Goal: Download file/media

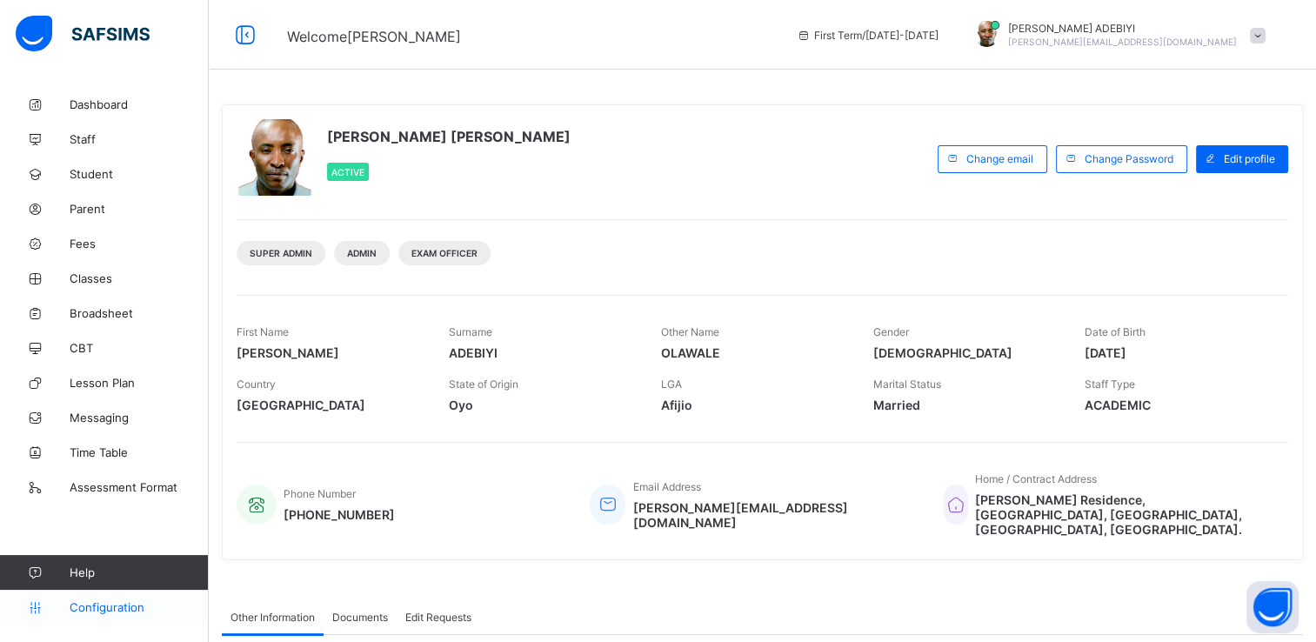
click at [104, 604] on span "Configuration" at bounding box center [139, 607] width 138 height 14
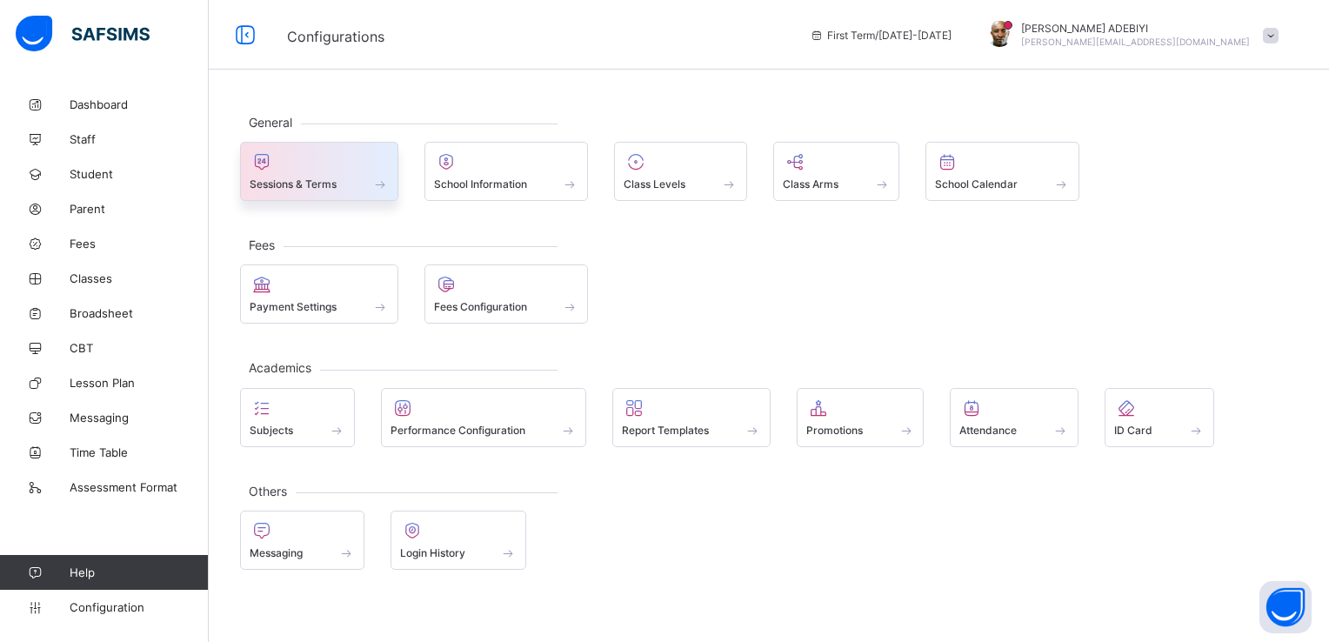
click at [366, 180] on div "Sessions & Terms" at bounding box center [319, 184] width 139 height 15
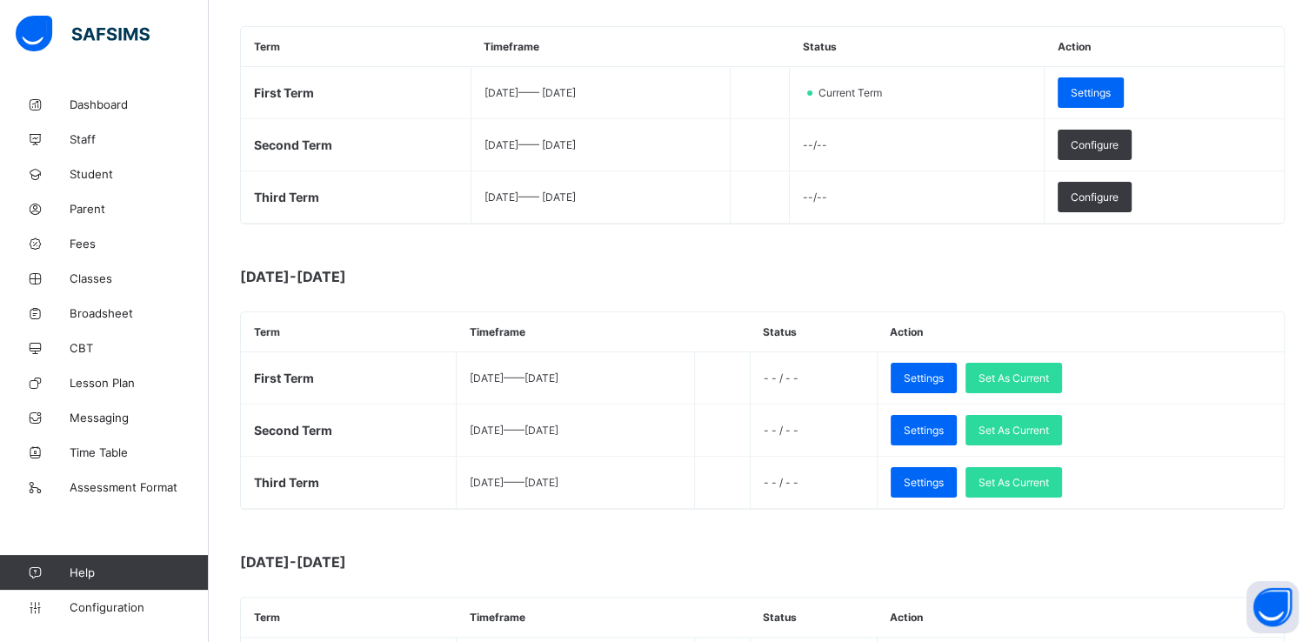
scroll to position [288, 0]
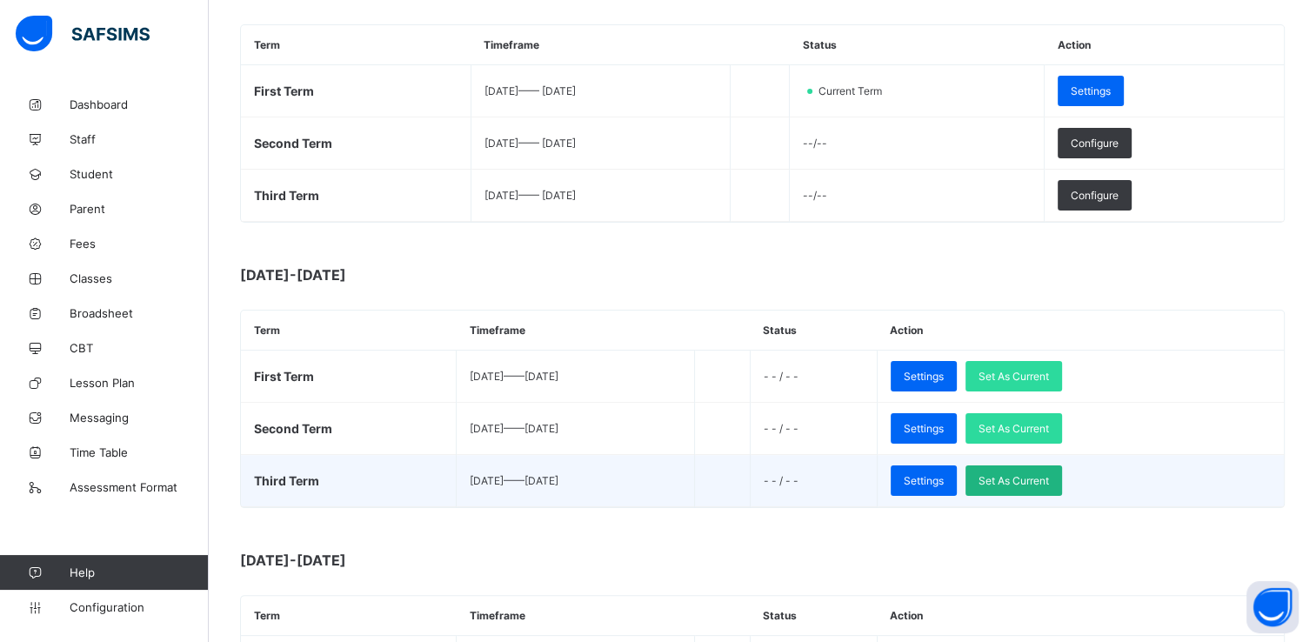
click at [1049, 474] on span "Set As Current" at bounding box center [1014, 480] width 70 height 13
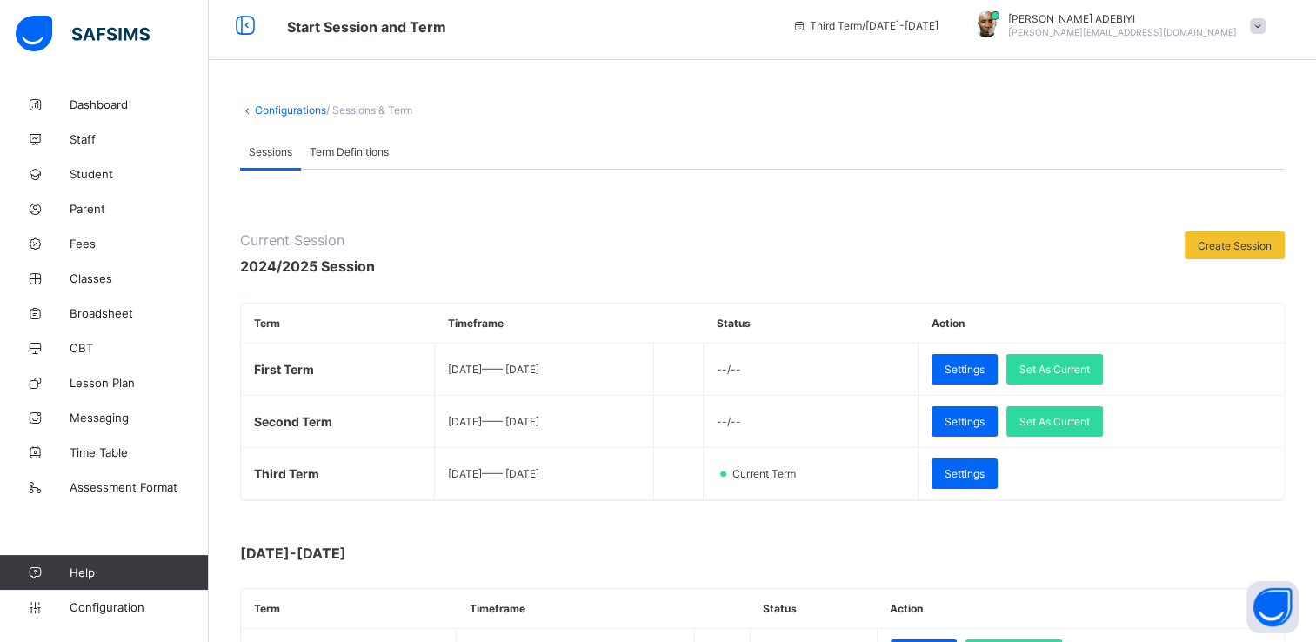
scroll to position [0, 0]
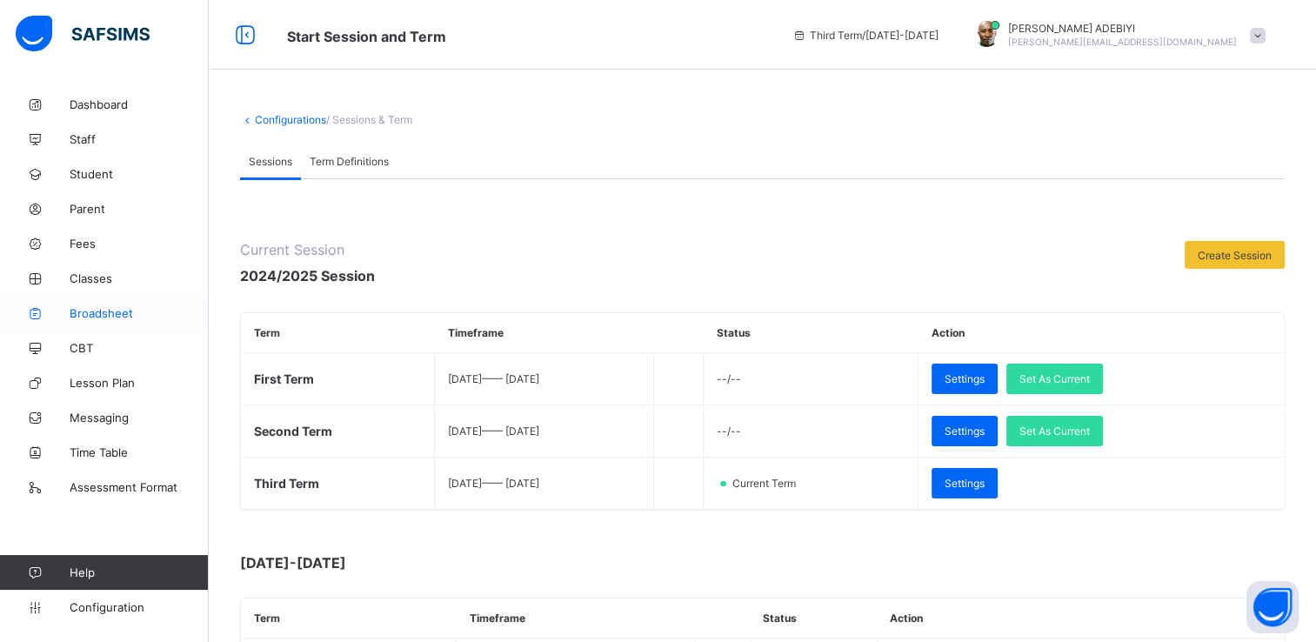
click at [56, 318] on icon at bounding box center [35, 313] width 70 height 13
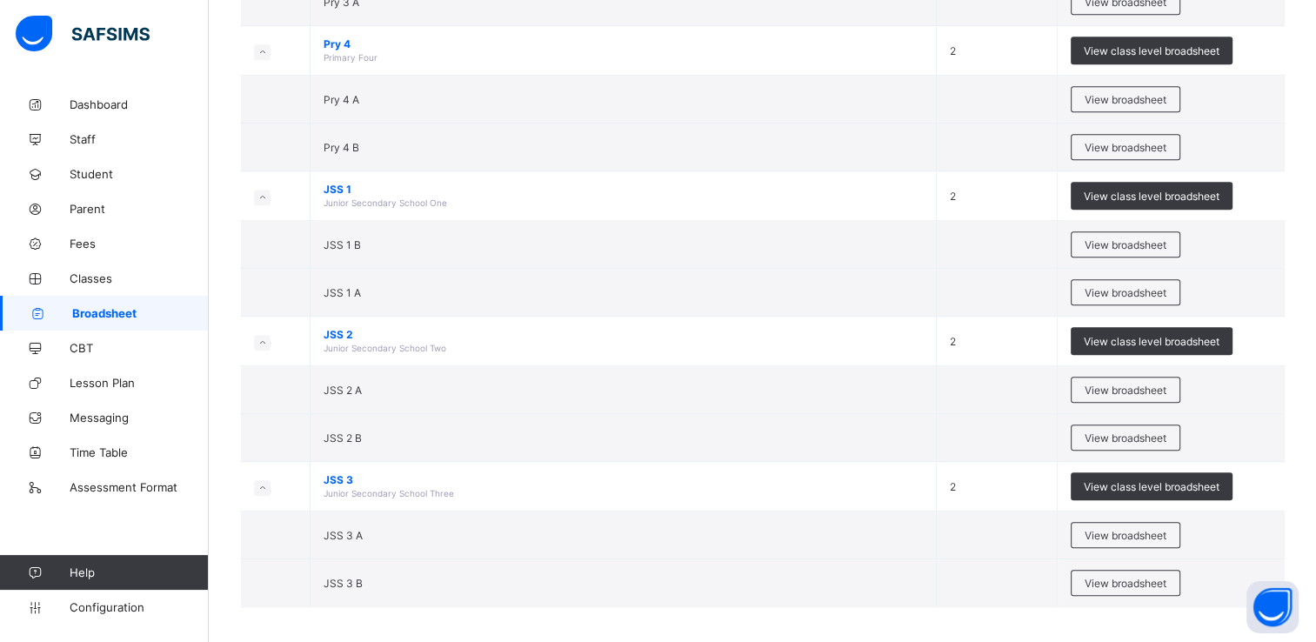
scroll to position [1101, 0]
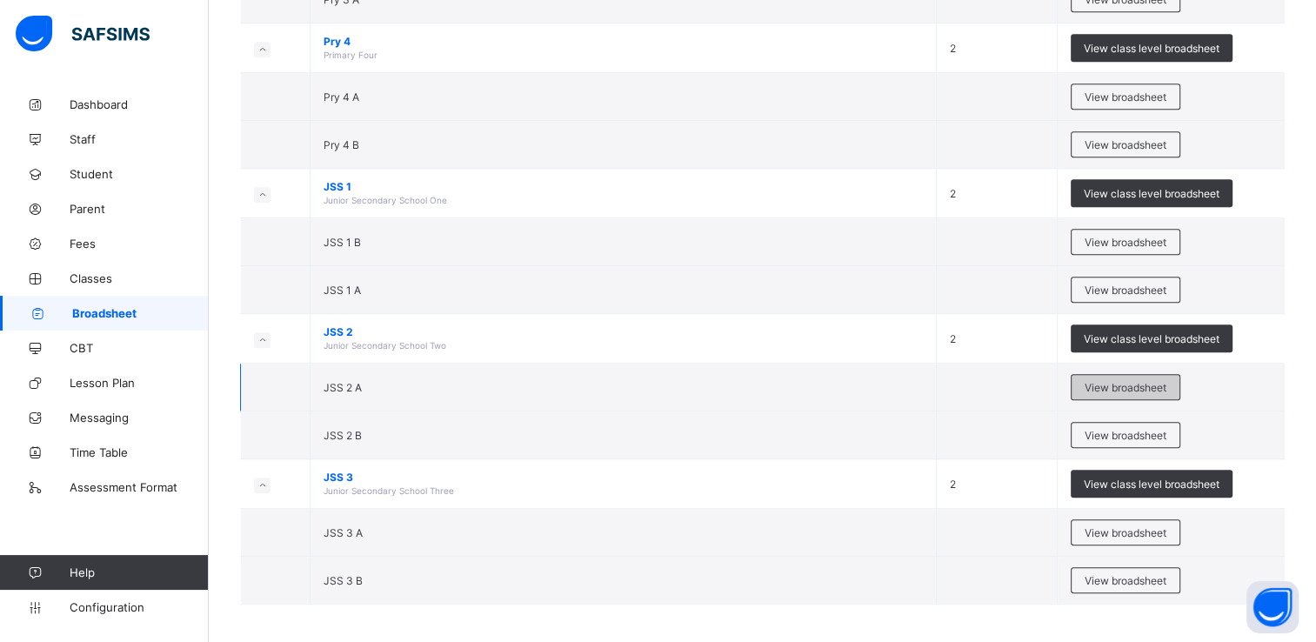
click at [1136, 381] on span "View broadsheet" at bounding box center [1126, 387] width 82 height 13
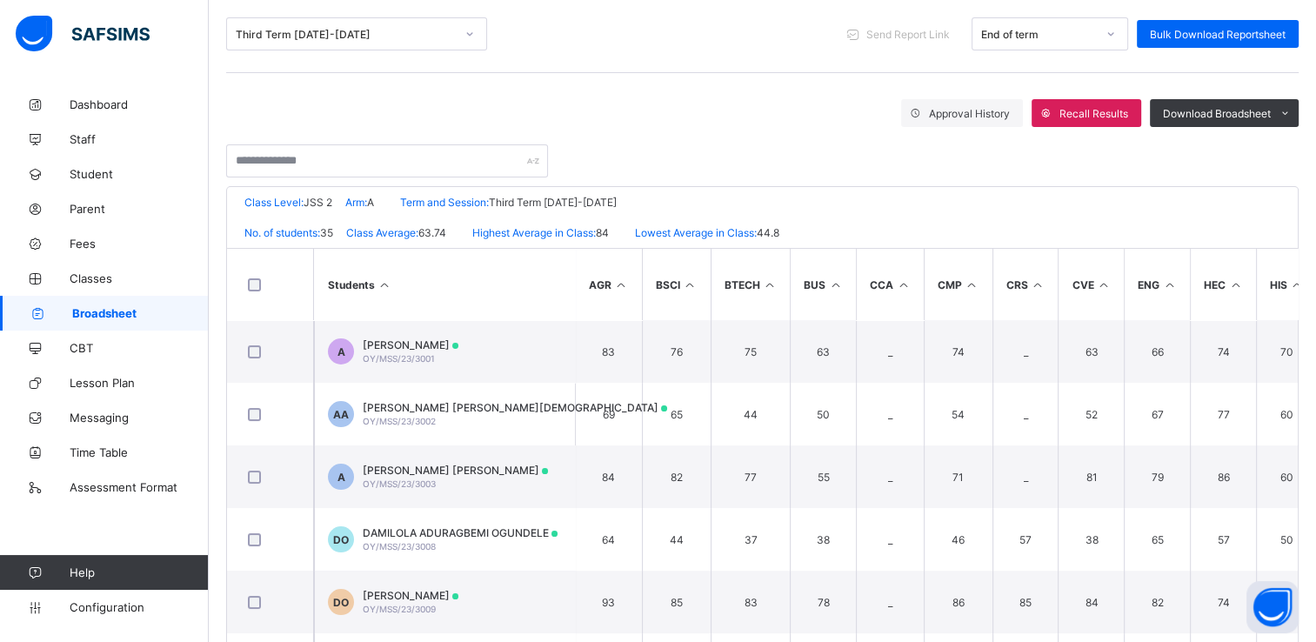
scroll to position [20, 0]
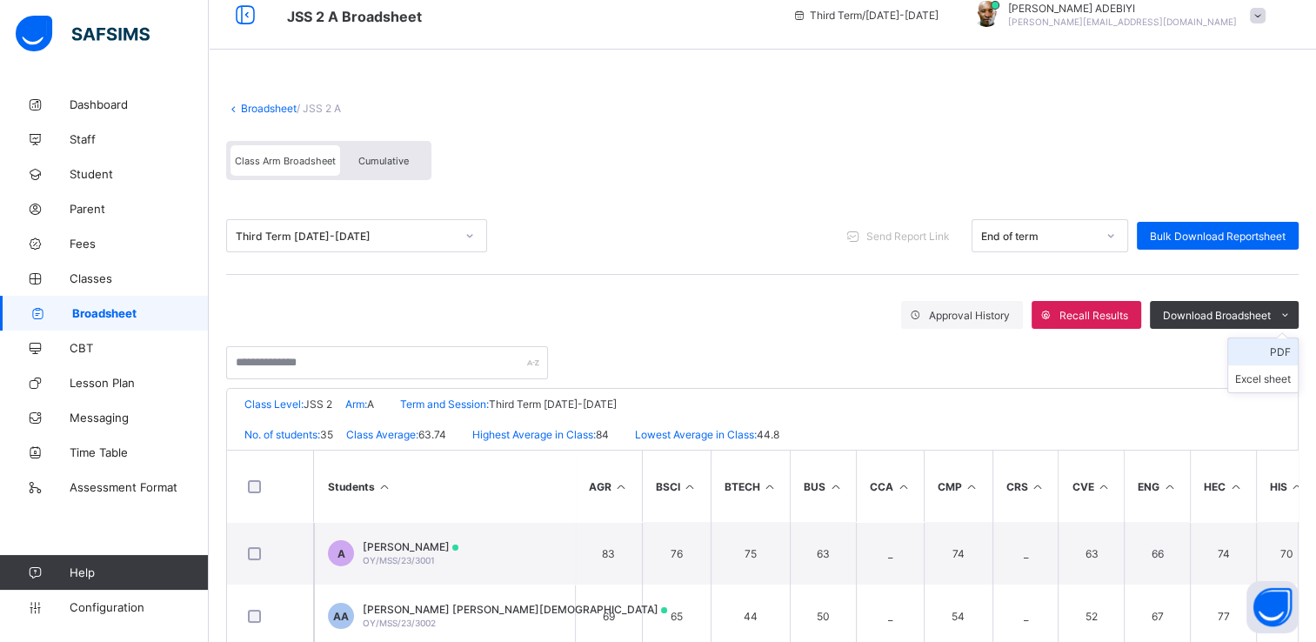
click at [1297, 353] on li "PDF" at bounding box center [1264, 351] width 70 height 27
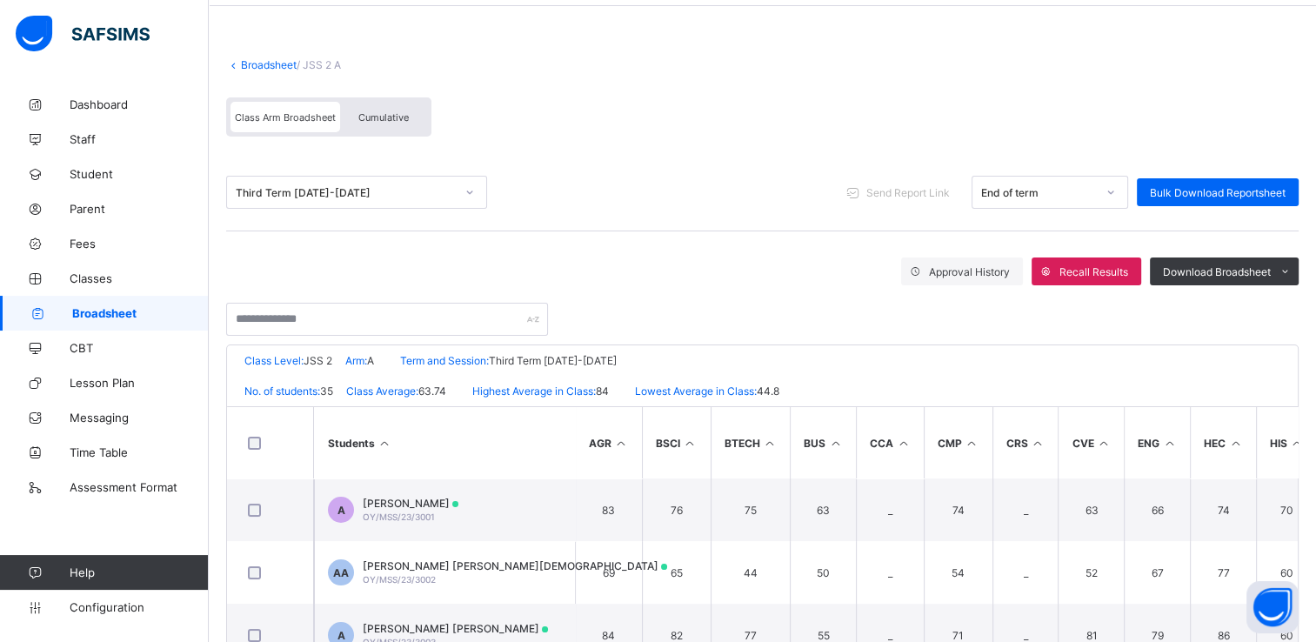
scroll to position [63, 0]
click at [610, 90] on div "Class Arm Broadsheet Cumulative" at bounding box center [762, 122] width 1073 height 65
click at [378, 111] on div "Cumulative" at bounding box center [383, 118] width 87 height 30
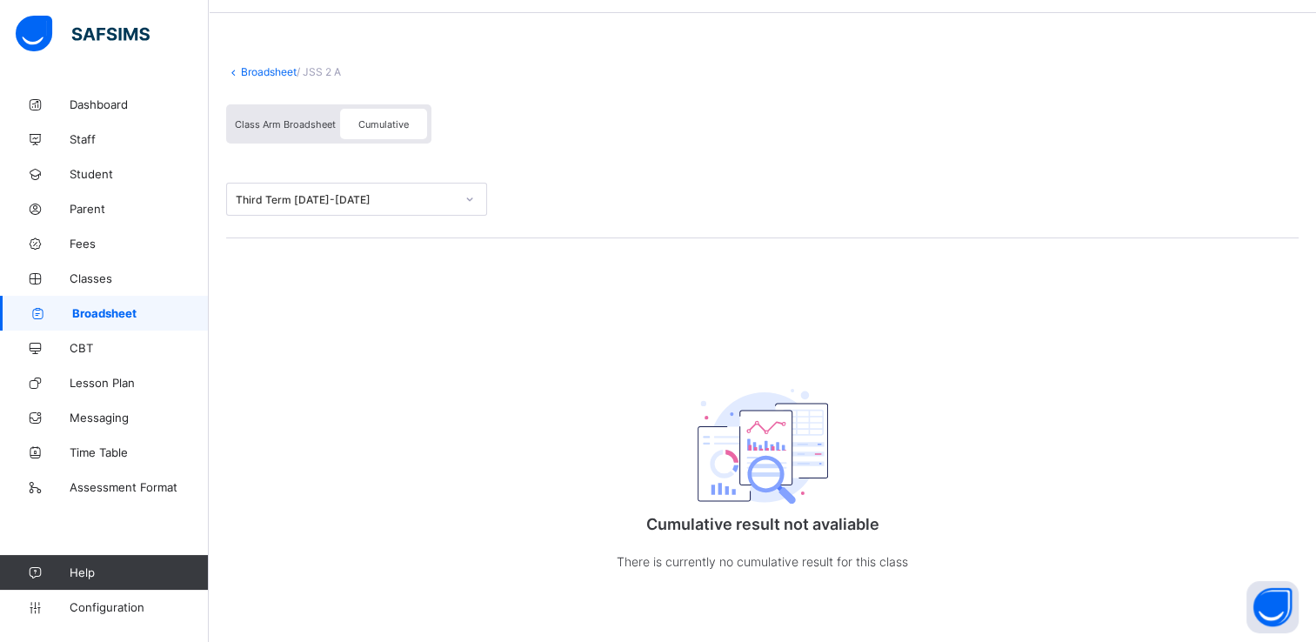
scroll to position [0, 0]
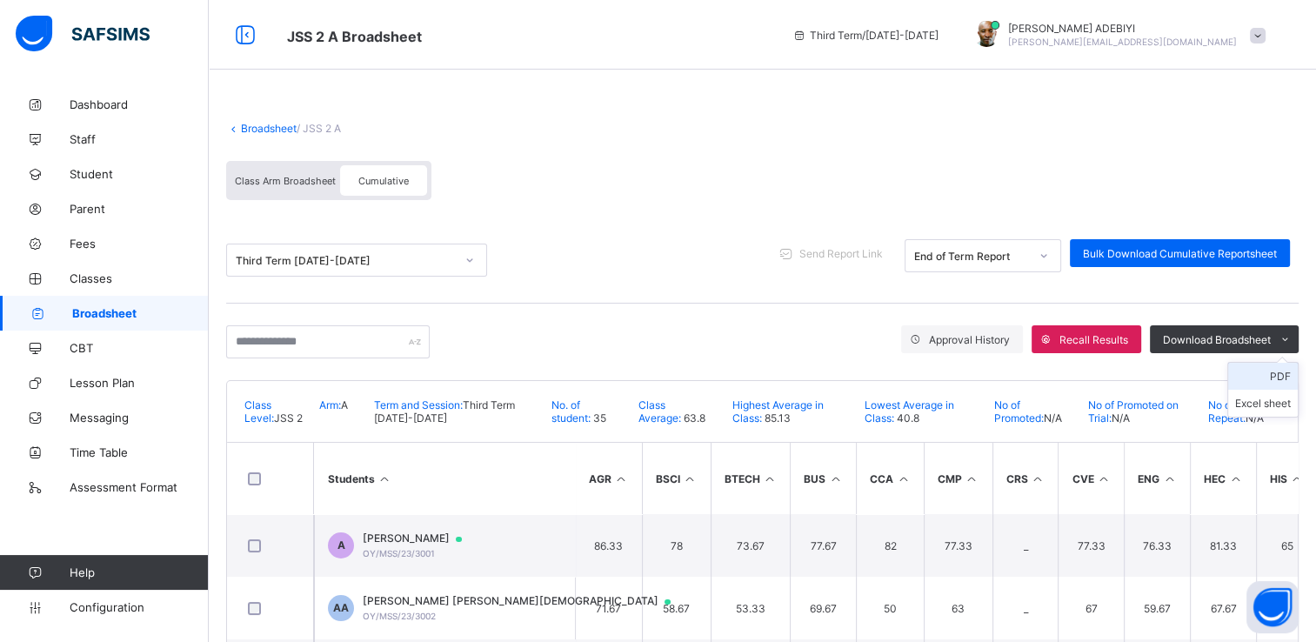
drag, startPoint x: 1295, startPoint y: 337, endPoint x: 1286, endPoint y: 374, distance: 38.4
click at [1286, 374] on li "PDF" at bounding box center [1264, 376] width 70 height 27
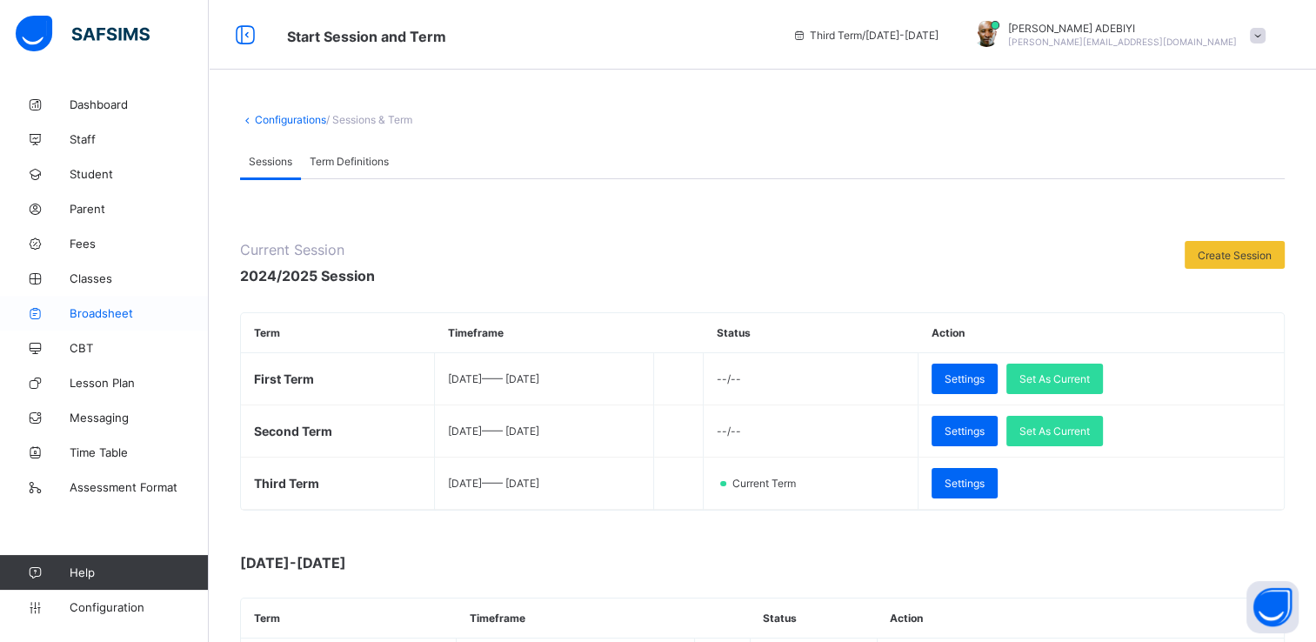
click at [118, 311] on span "Broadsheet" at bounding box center [139, 313] width 139 height 14
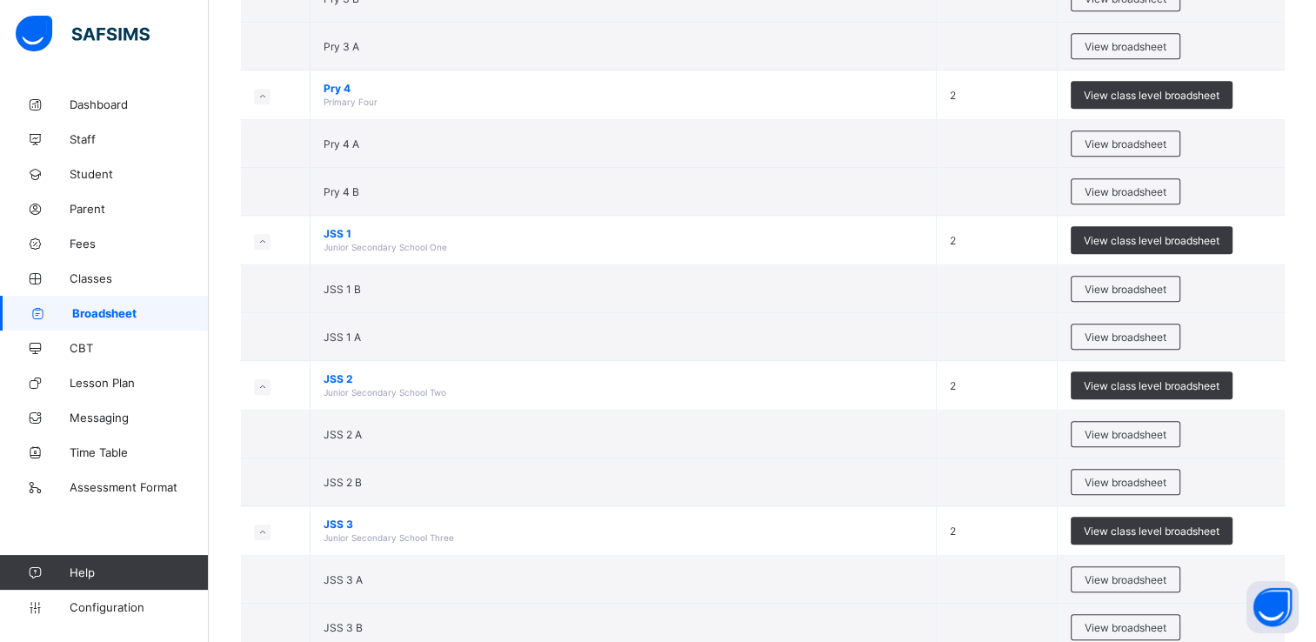
scroll to position [1101, 0]
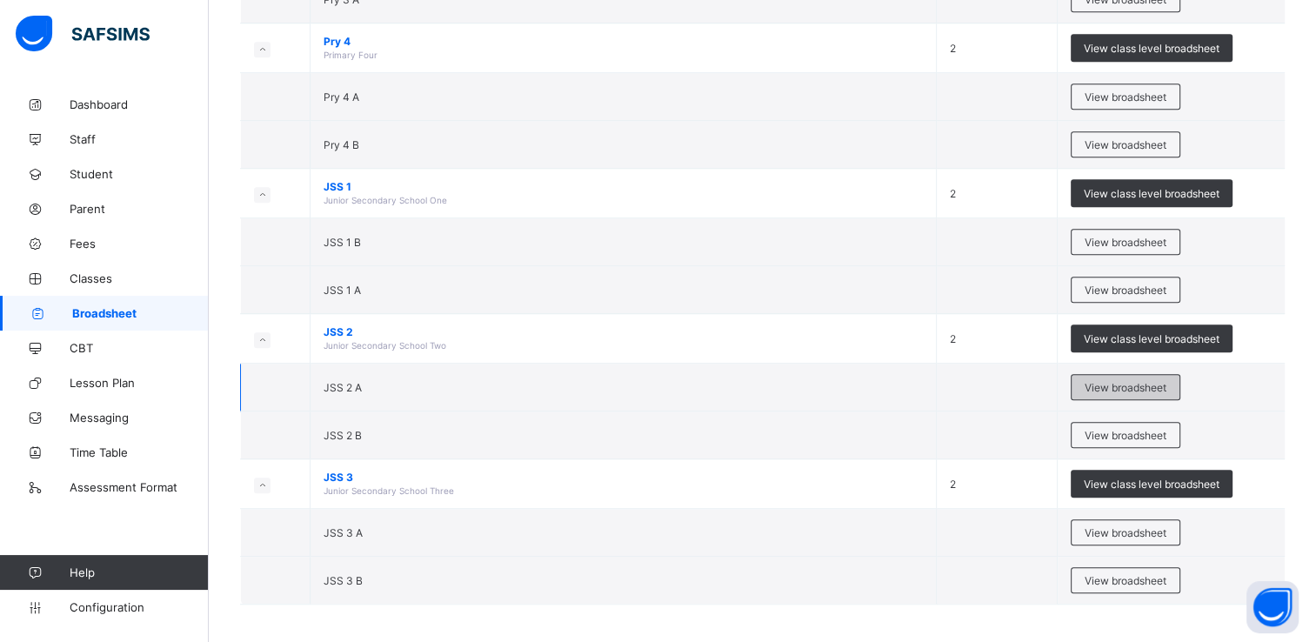
click at [1124, 381] on span "View broadsheet" at bounding box center [1126, 387] width 82 height 13
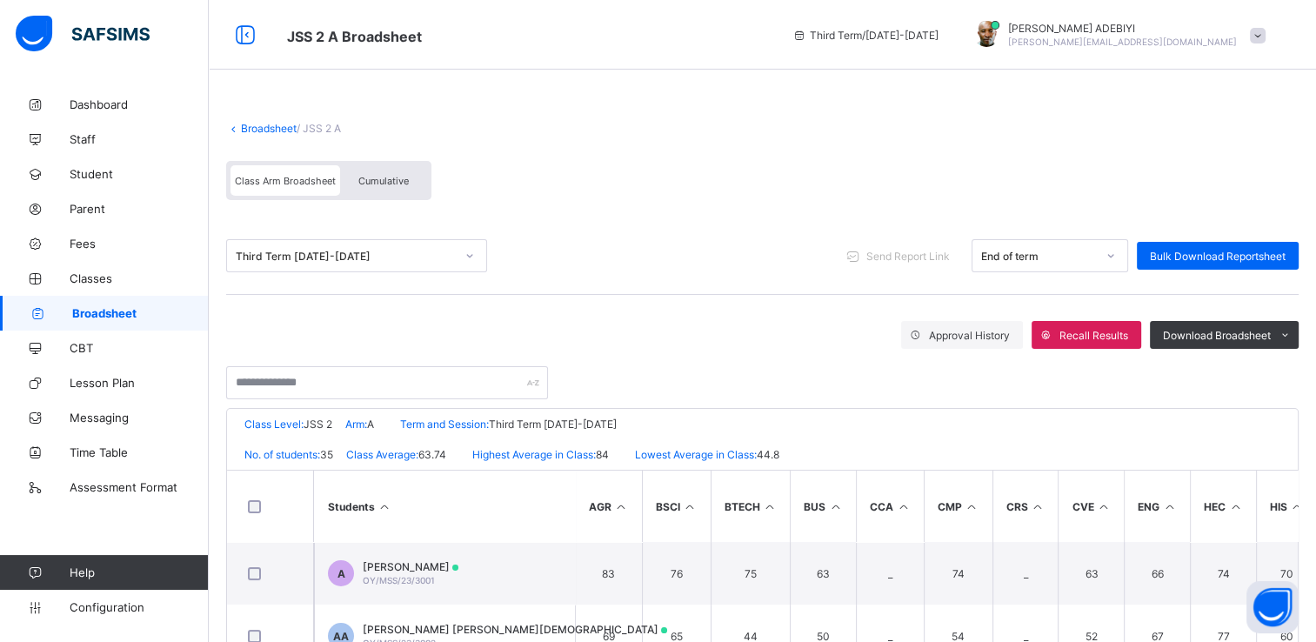
click at [405, 176] on span "Cumulative" at bounding box center [383, 181] width 50 height 12
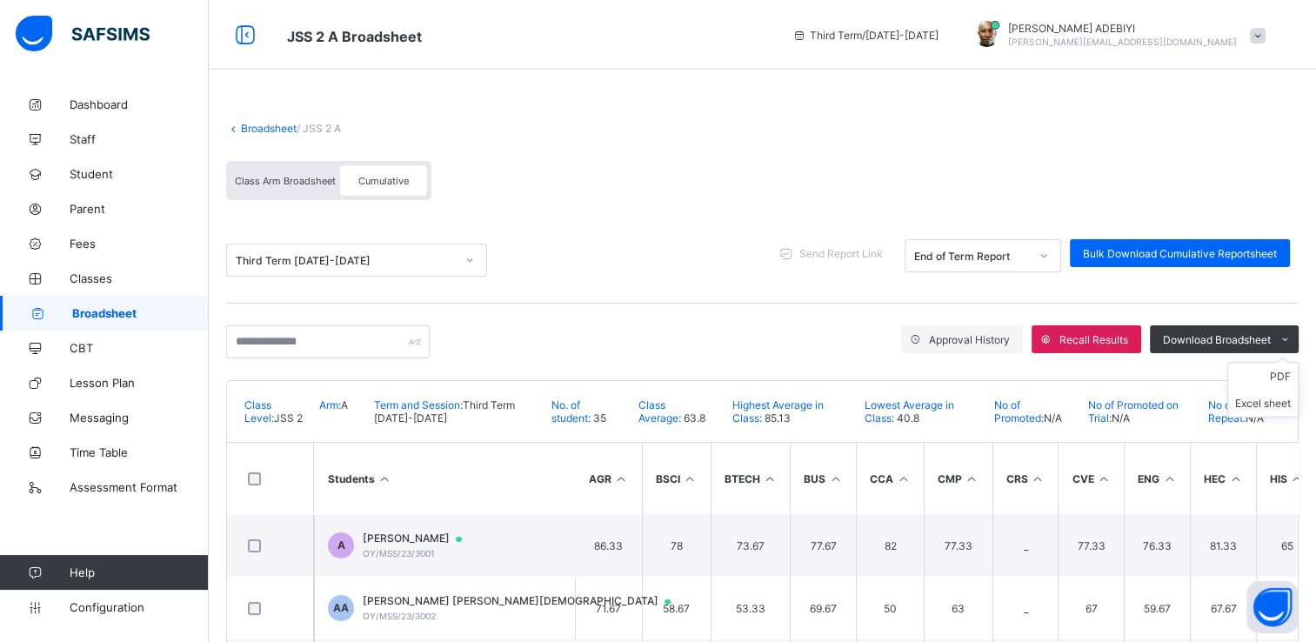
click at [1293, 371] on ul "PDF Excel sheet" at bounding box center [1263, 390] width 71 height 56
click at [1281, 375] on li "PDF" at bounding box center [1264, 376] width 70 height 27
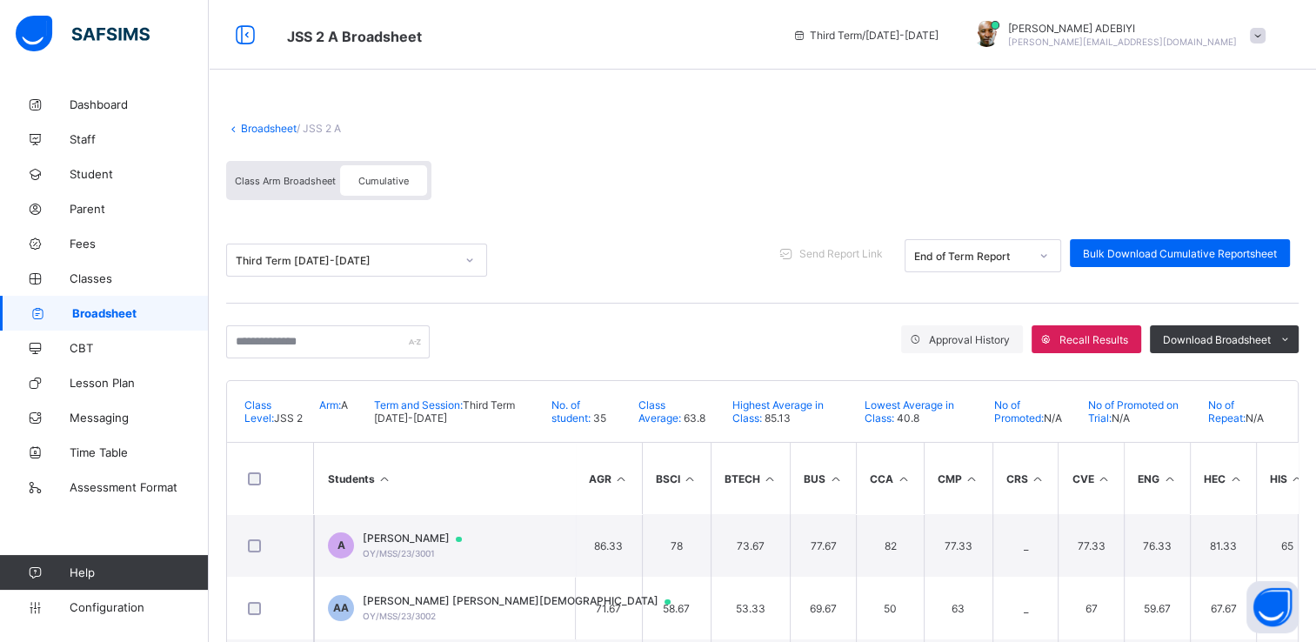
click at [123, 311] on span "Broadsheet" at bounding box center [140, 313] width 137 height 14
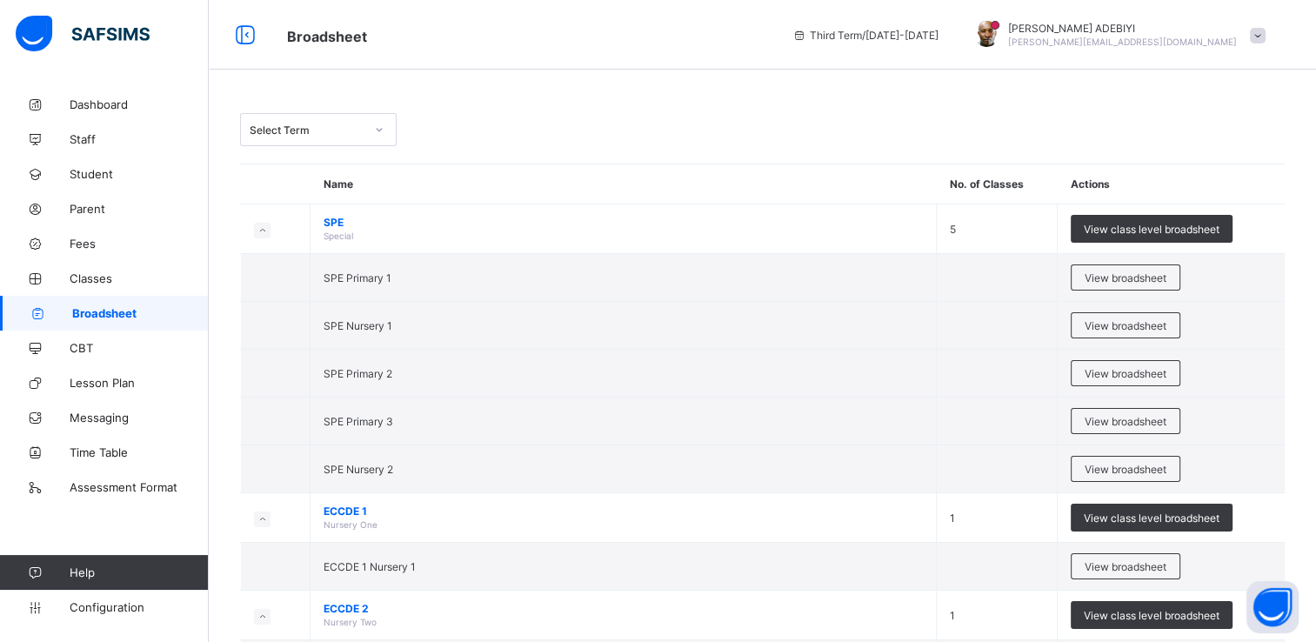
scroll to position [1101, 0]
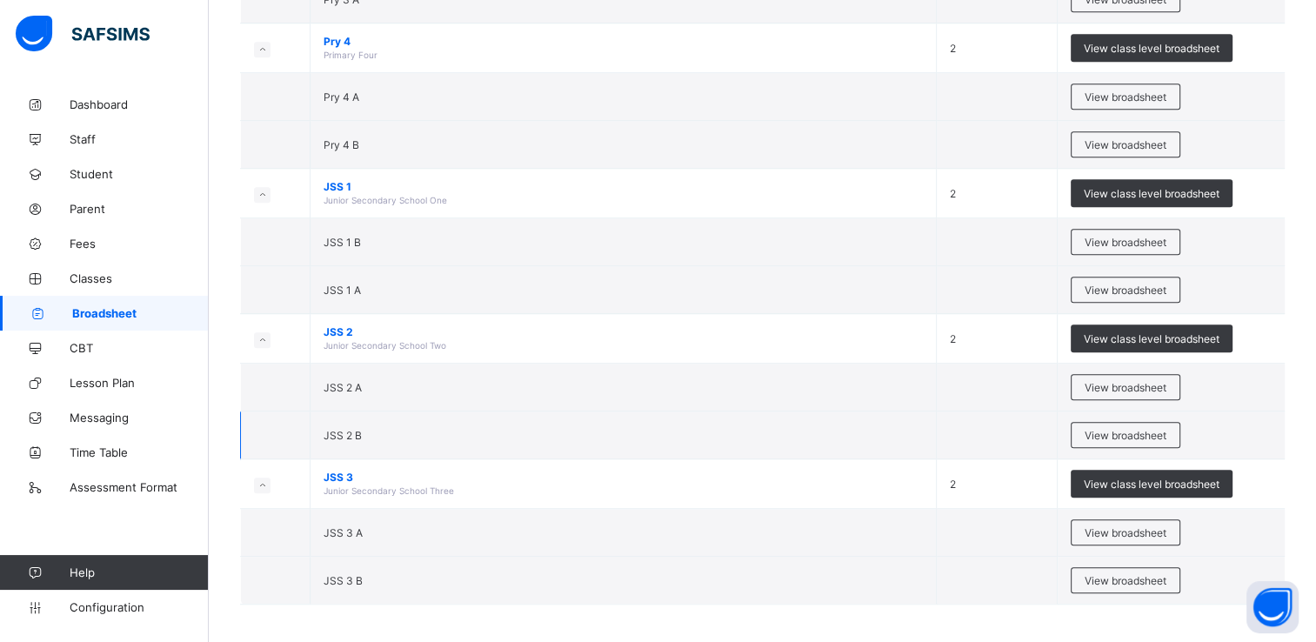
click at [1074, 432] on td "View broadsheet" at bounding box center [1171, 436] width 227 height 48
click at [1097, 429] on span "View broadsheet" at bounding box center [1126, 435] width 82 height 13
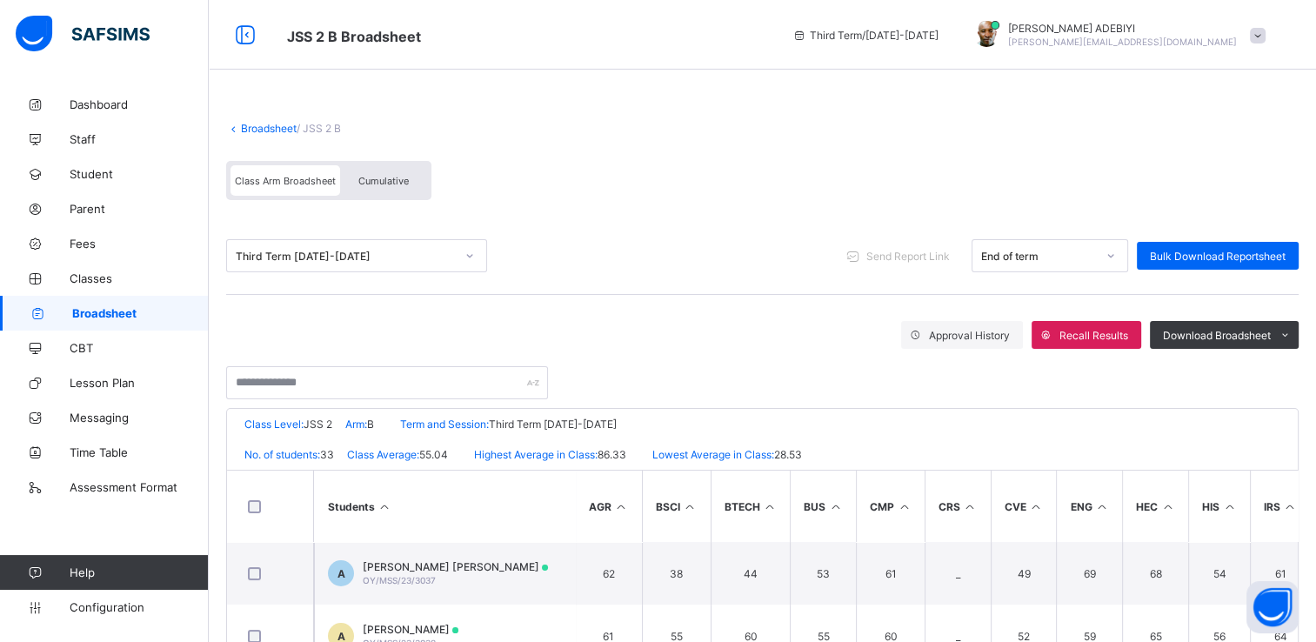
click at [367, 164] on div "Class Arm Broadsheet Cumulative" at bounding box center [328, 180] width 205 height 39
click at [376, 176] on span "Cumulative" at bounding box center [383, 181] width 50 height 12
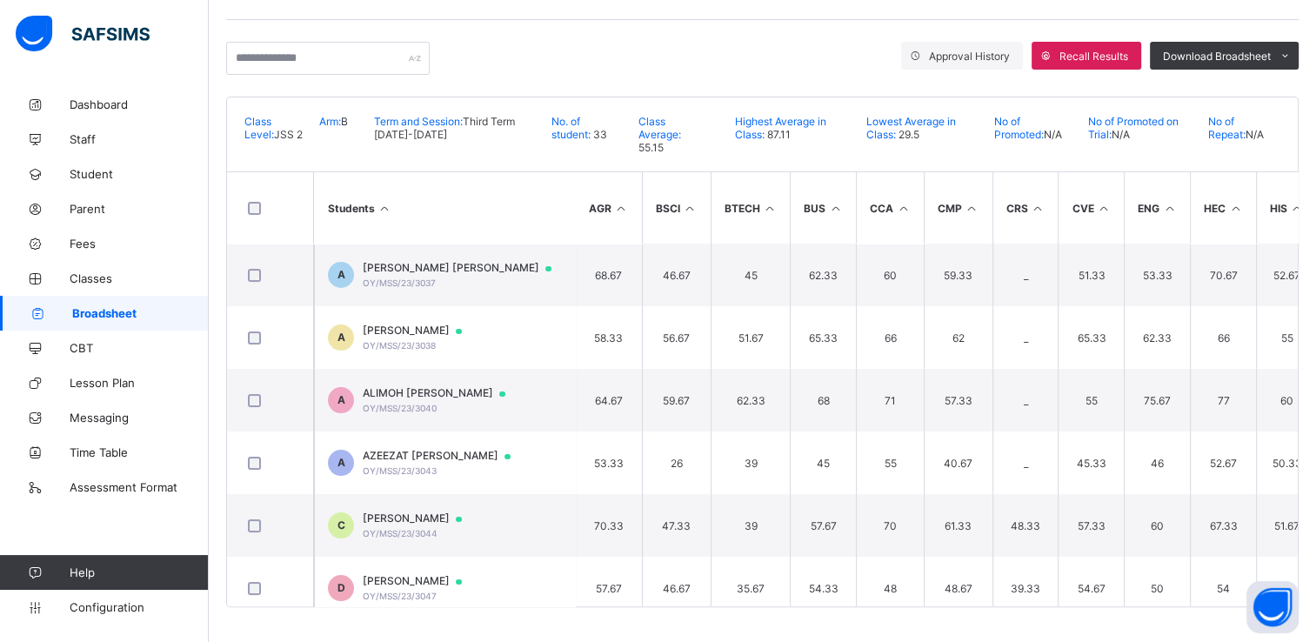
scroll to position [0, 842]
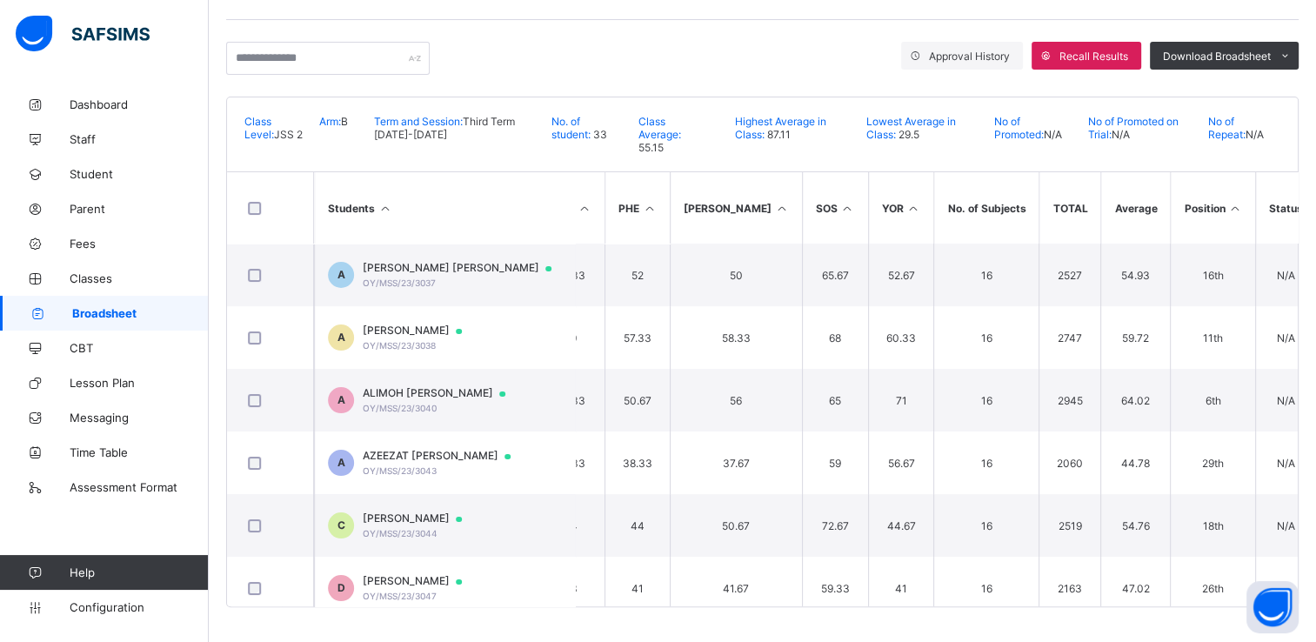
click at [1228, 207] on icon at bounding box center [1235, 208] width 15 height 13
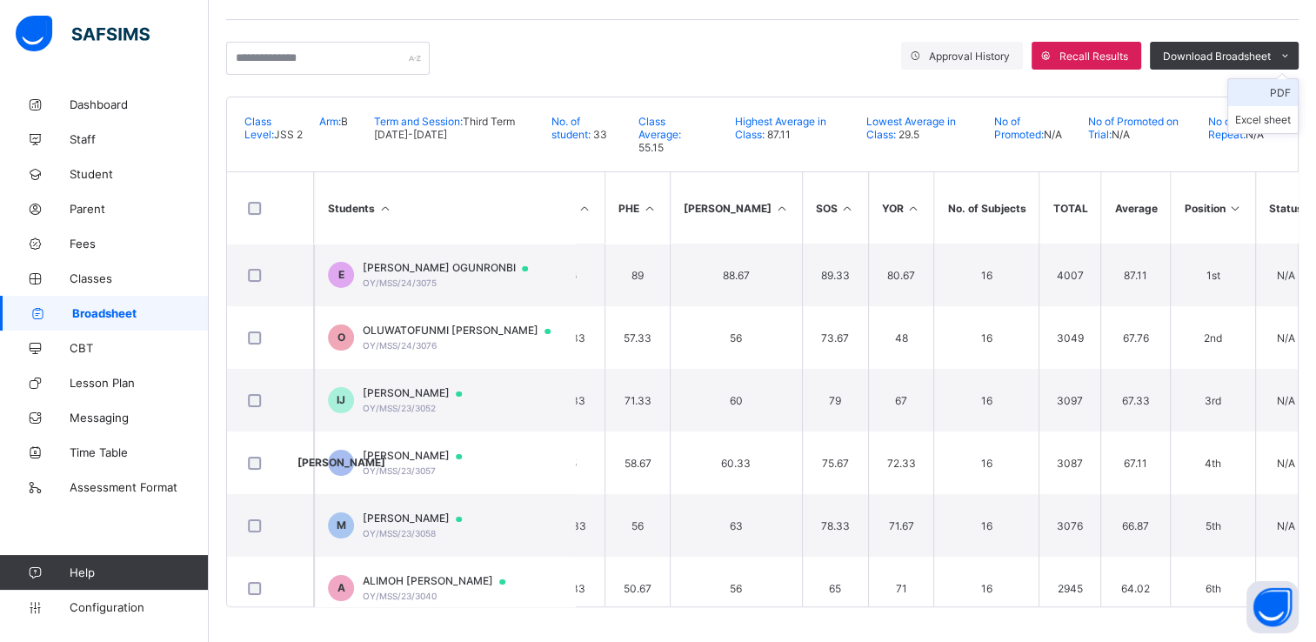
click at [1267, 89] on li "PDF" at bounding box center [1264, 92] width 70 height 27
click at [136, 539] on div "Dashboard Staff Student Parent Fees Classes Broadsheet CBT Lesson Plan Messagin…" at bounding box center [104, 356] width 209 height 573
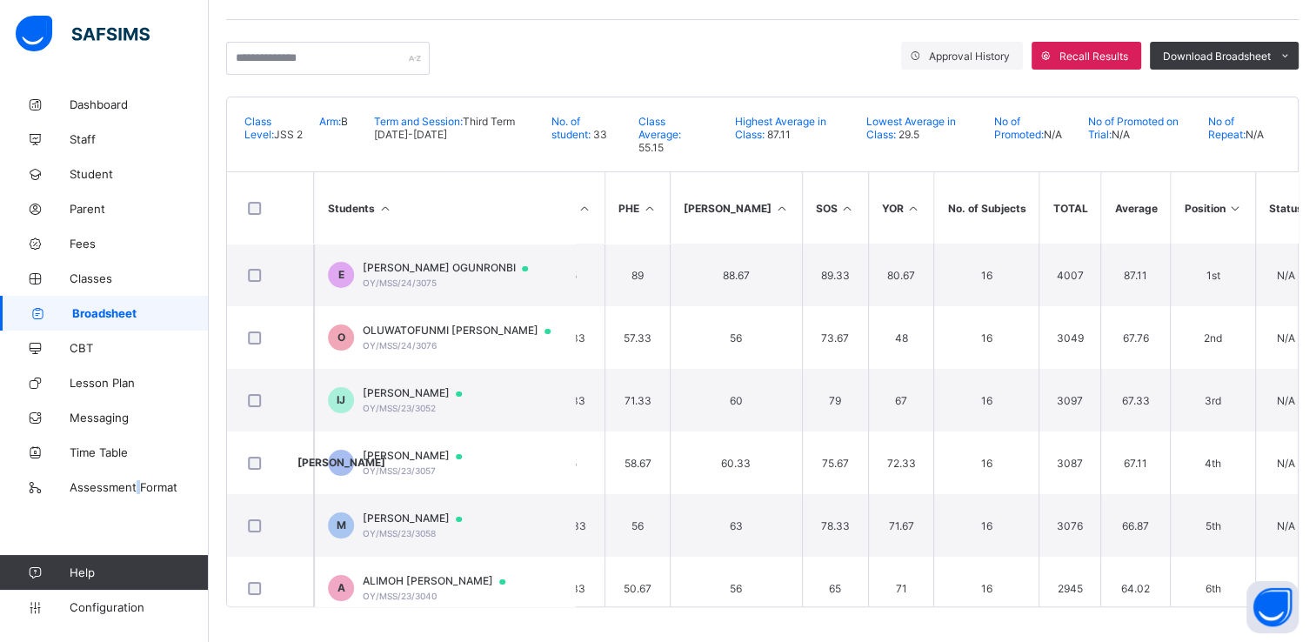
click at [122, 315] on span "Broadsheet" at bounding box center [140, 313] width 137 height 14
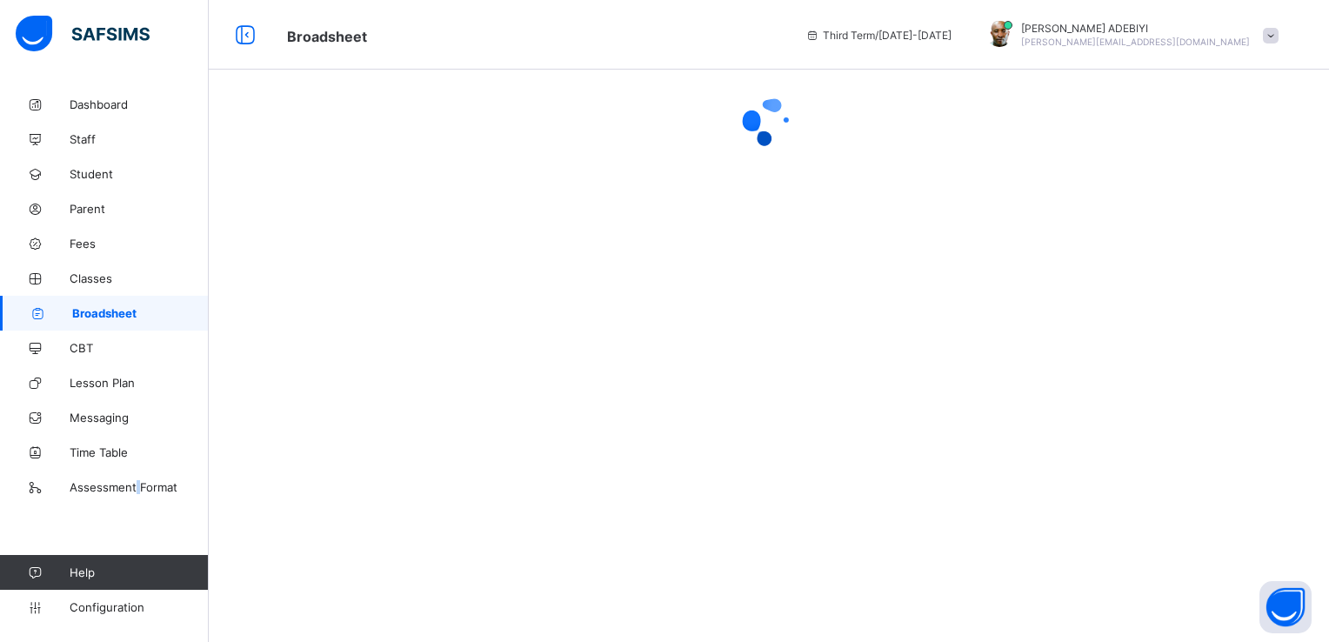
click at [122, 315] on span "Broadsheet" at bounding box center [140, 313] width 137 height 14
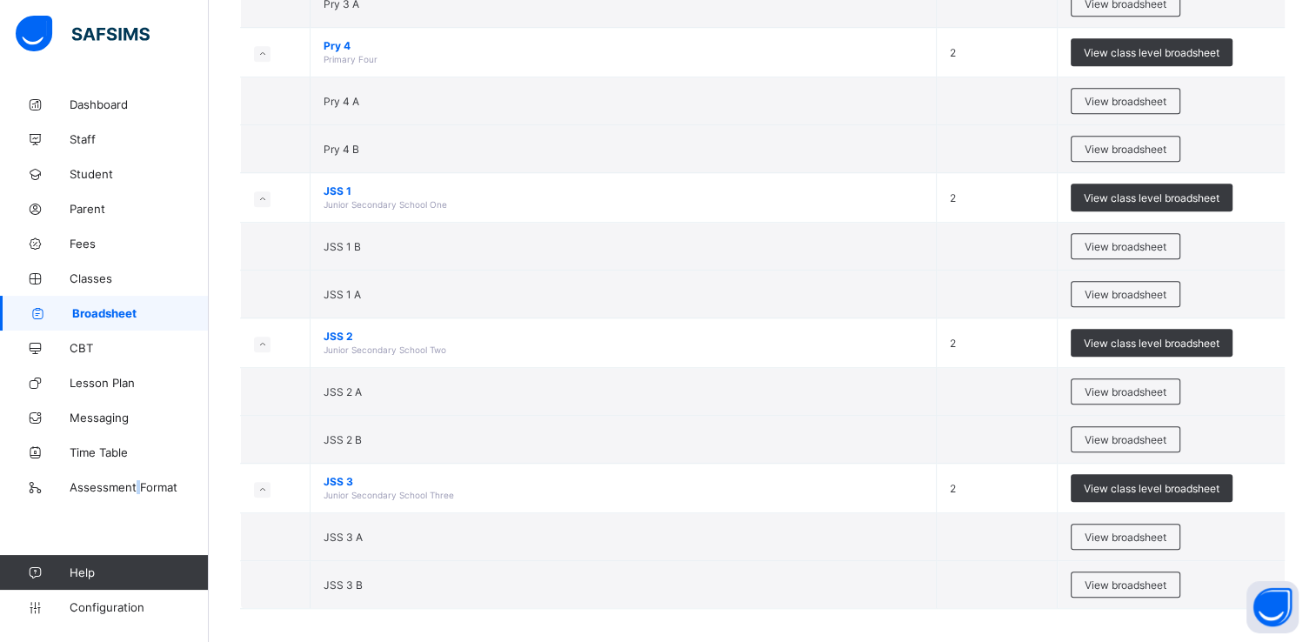
scroll to position [1094, 0]
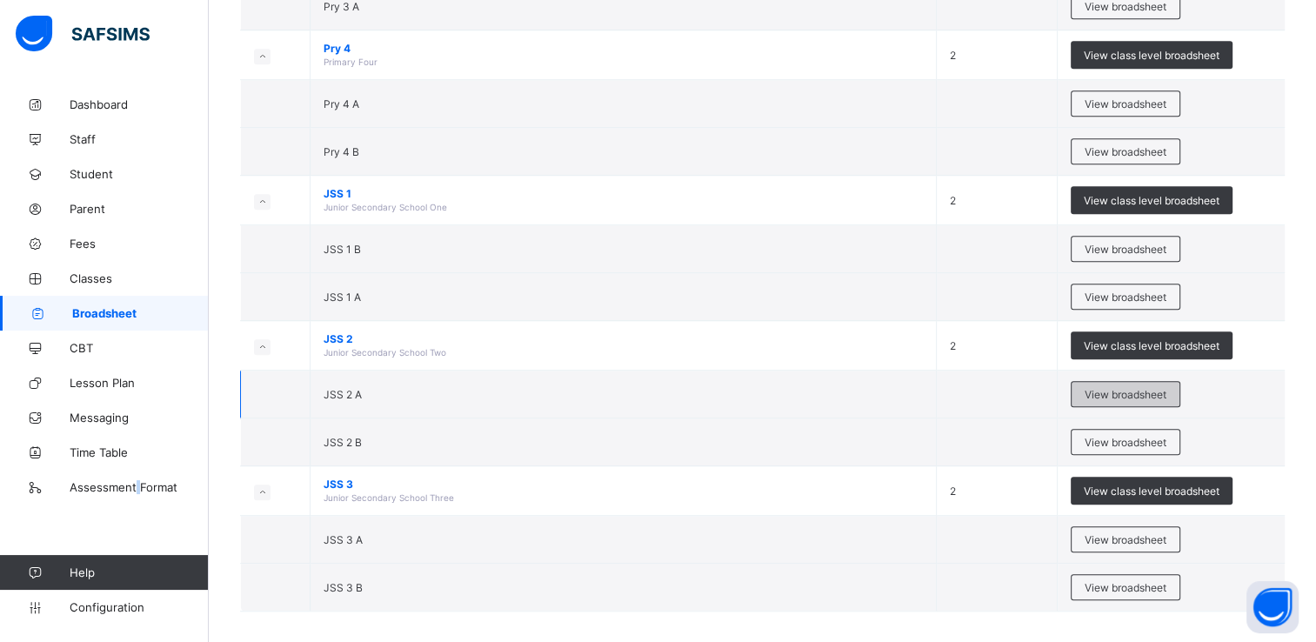
click at [1149, 392] on span "View broadsheet" at bounding box center [1126, 394] width 82 height 13
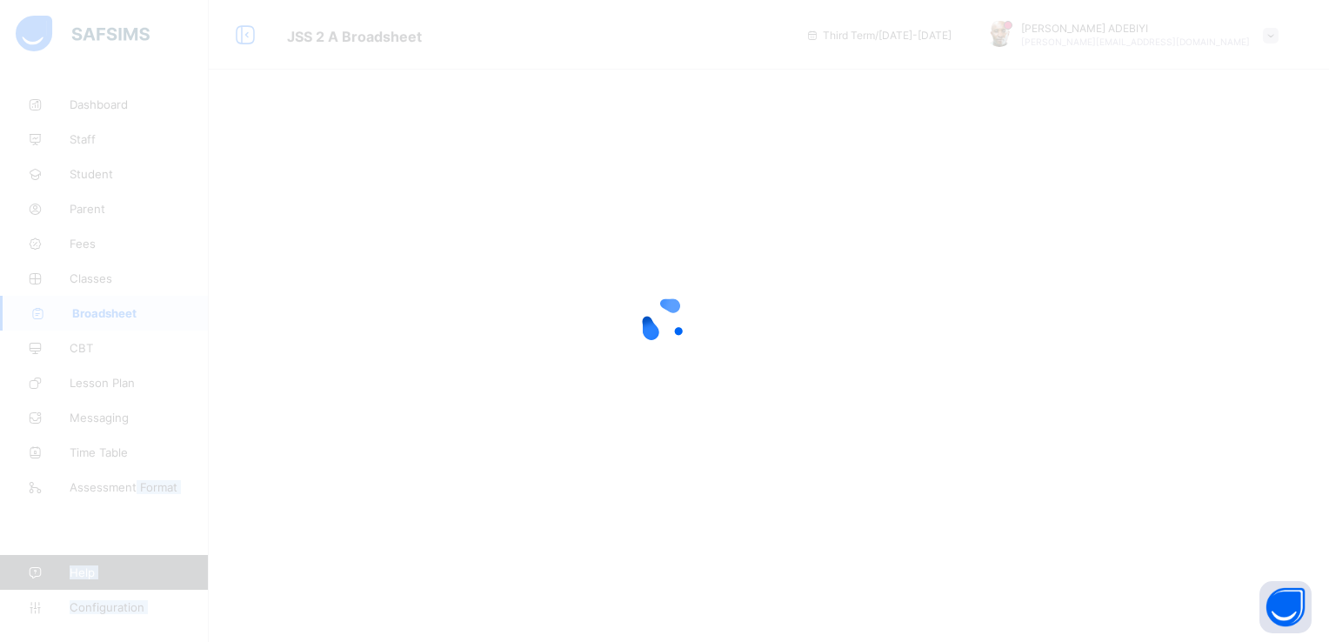
click at [1149, 392] on div at bounding box center [664, 321] width 1329 height 642
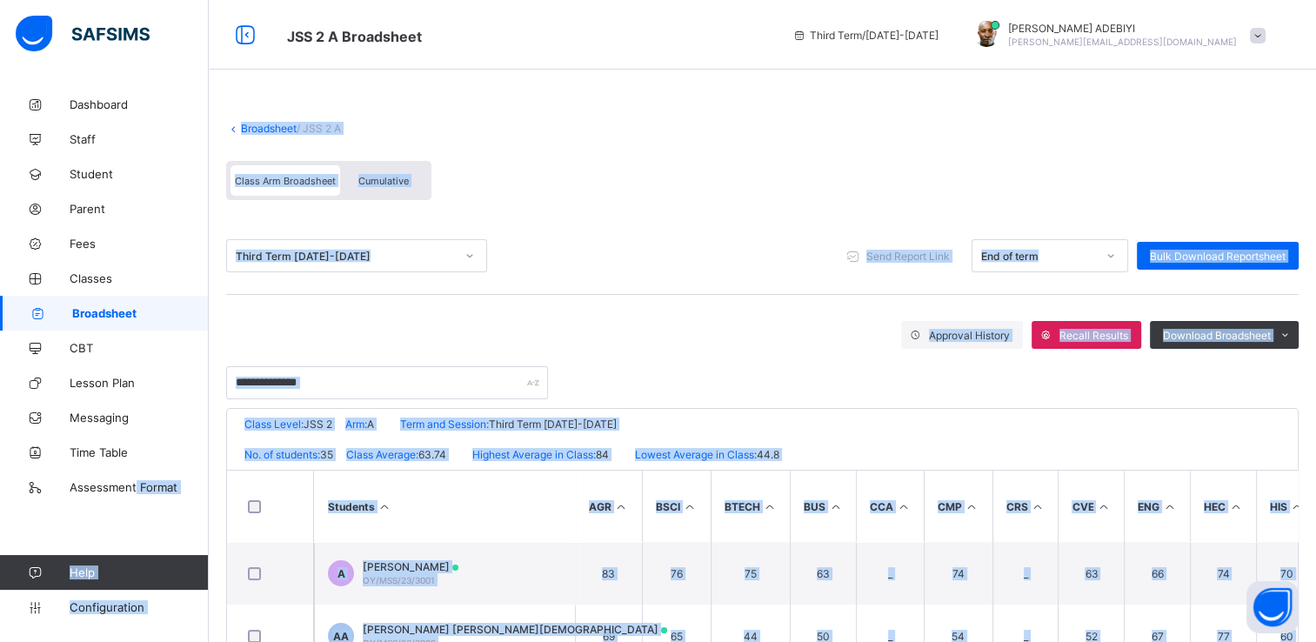
click at [713, 113] on span at bounding box center [762, 112] width 1073 height 17
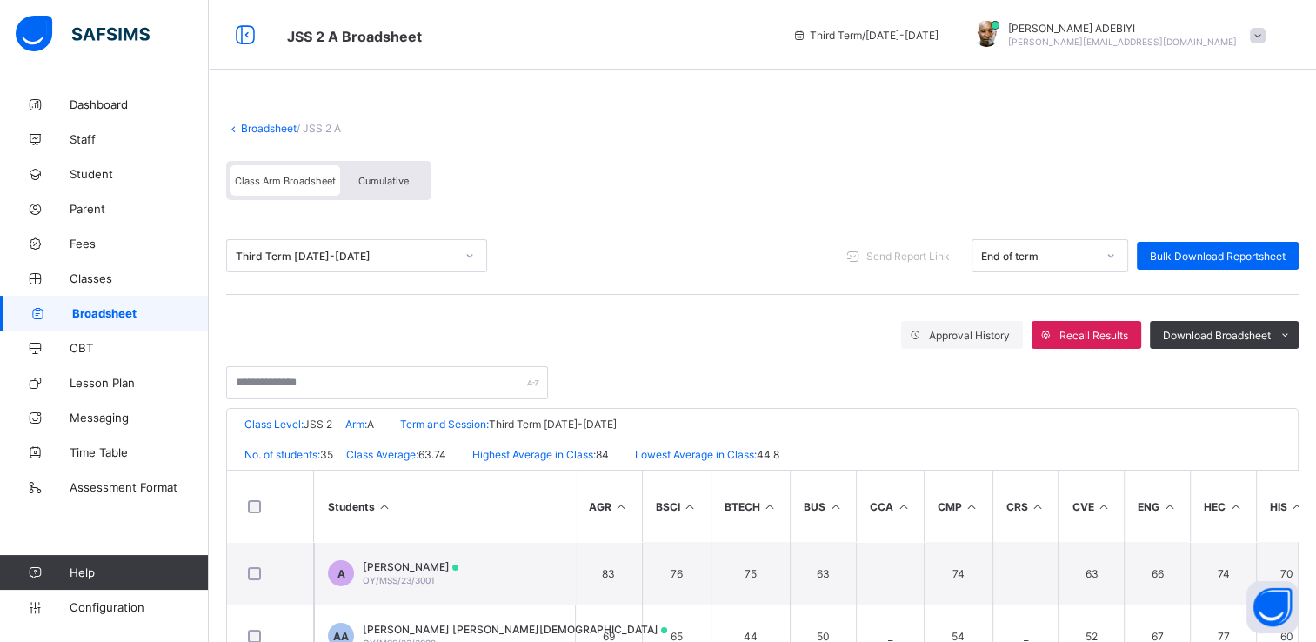
click at [405, 175] on span "Cumulative" at bounding box center [383, 181] width 50 height 12
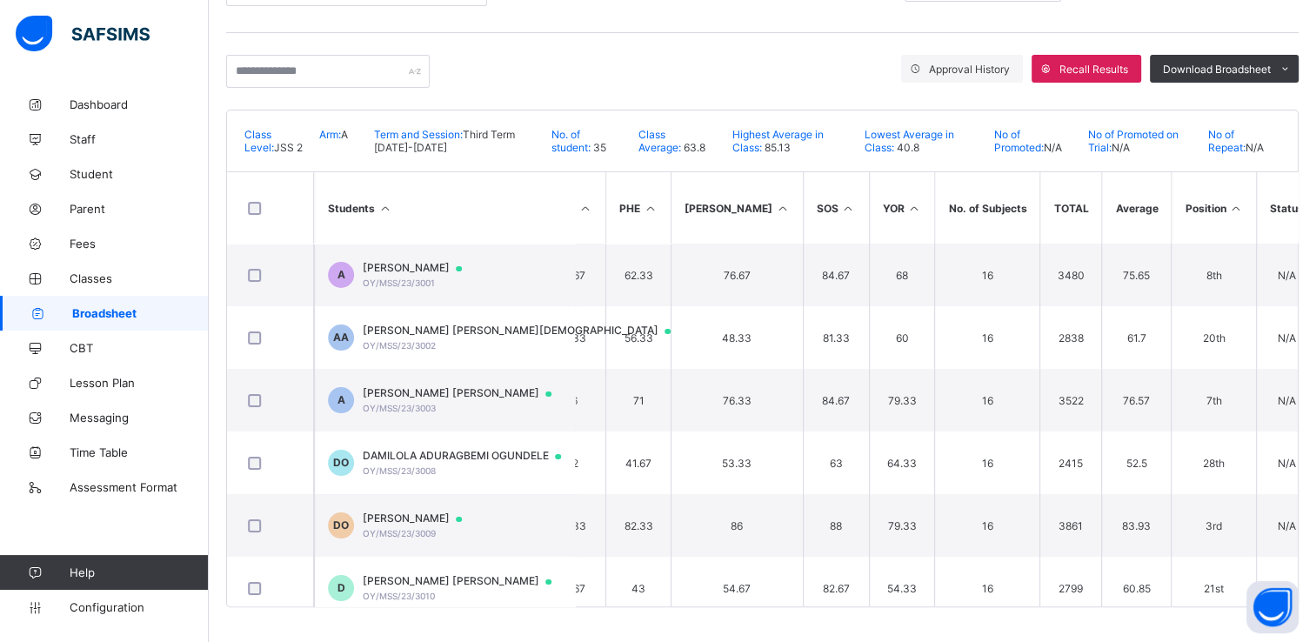
scroll to position [0, 842]
click at [1228, 207] on icon at bounding box center [1235, 208] width 15 height 13
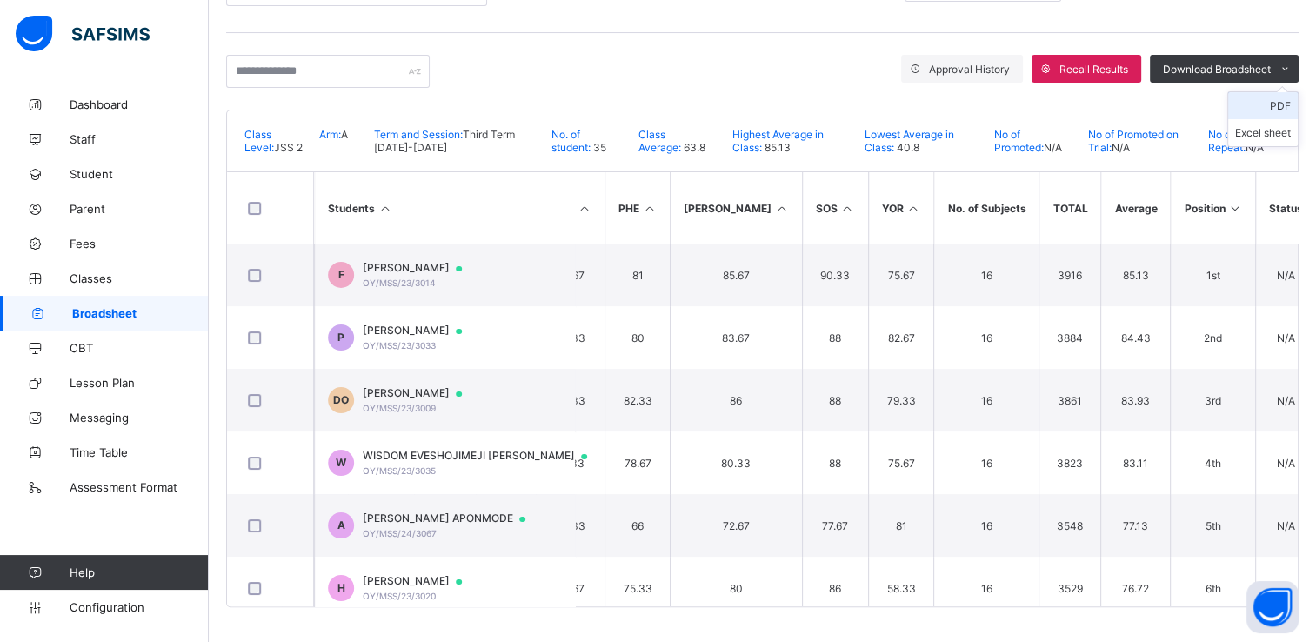
click at [1290, 92] on li "PDF" at bounding box center [1264, 105] width 70 height 27
